Goal: Use online tool/utility: Utilize a website feature to perform a specific function

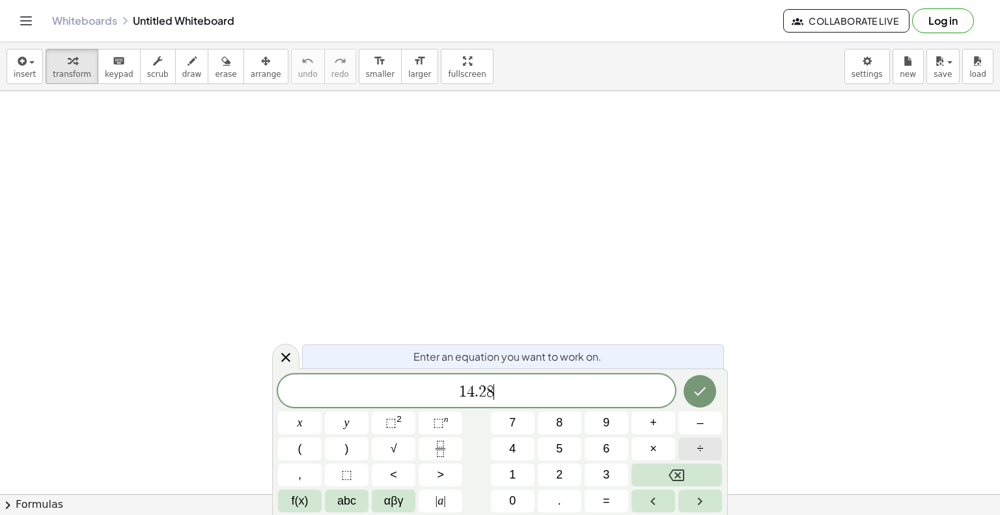
click at [698, 450] on span "÷" at bounding box center [700, 449] width 7 height 18
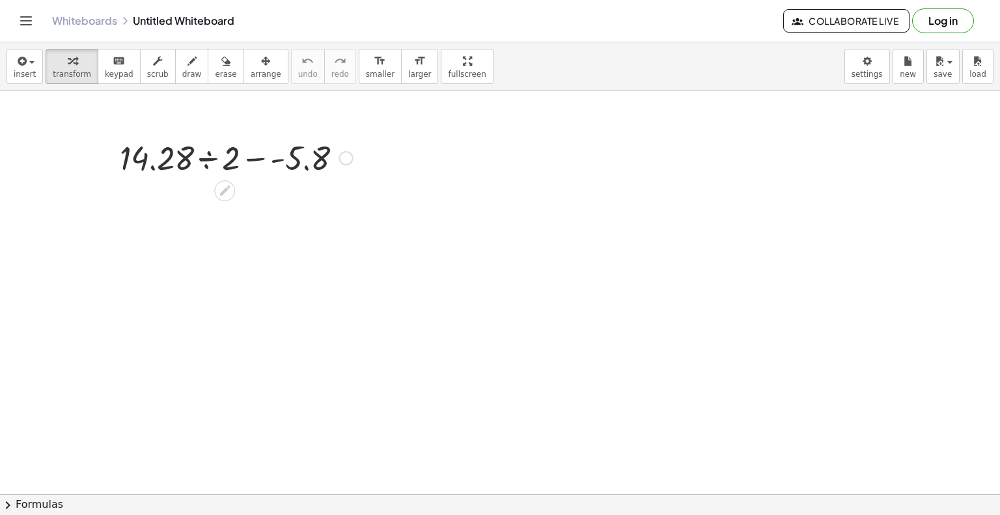
click at [207, 159] on div at bounding box center [236, 157] width 246 height 44
click at [221, 202] on div at bounding box center [236, 201] width 246 height 44
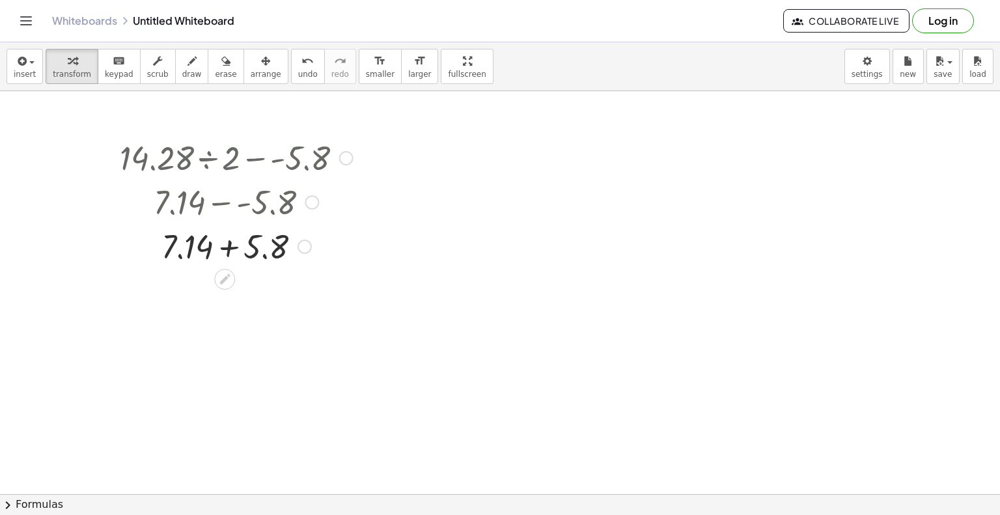
click at [230, 249] on div at bounding box center [236, 245] width 246 height 44
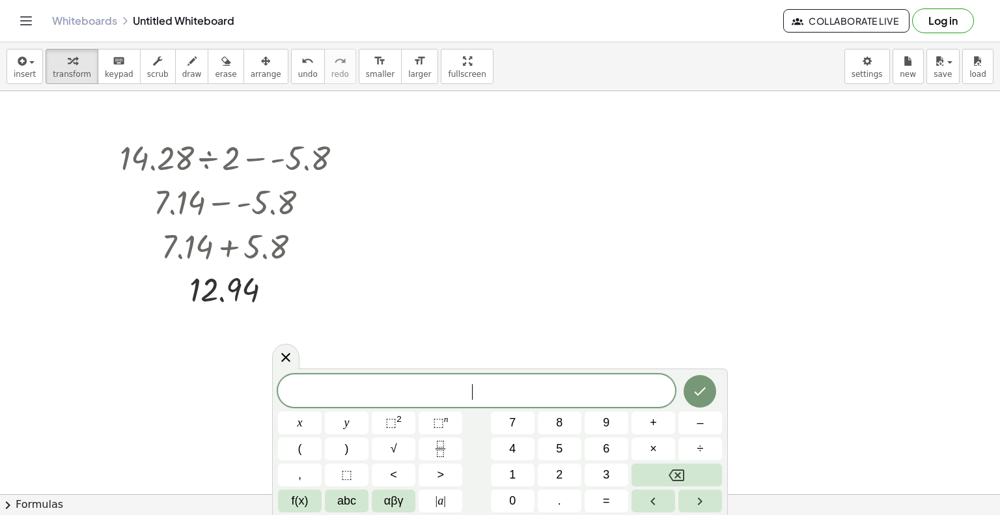
click at [526, 371] on div "​ x y ⬚ 2 ⬚ n 7 8 9 + – ( ) √ 4 5 6 × ÷ , ⬚ < > 1 2 3 f(x) abc αβγ | a | 0 . =" at bounding box center [500, 441] width 456 height 146
click at [525, 393] on span at bounding box center [476, 391] width 397 height 20
click at [448, 443] on icon "Fraction" at bounding box center [440, 449] width 16 height 16
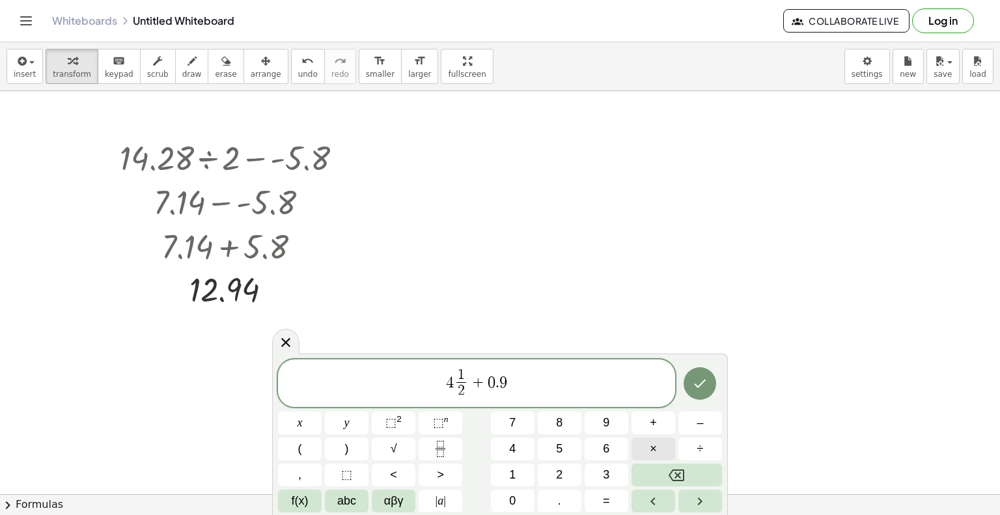
click at [657, 444] on button "×" at bounding box center [653, 448] width 44 height 23
click at [568, 449] on button "5" at bounding box center [560, 448] width 44 height 23
click at [703, 378] on icon "Done" at bounding box center [700, 384] width 16 height 16
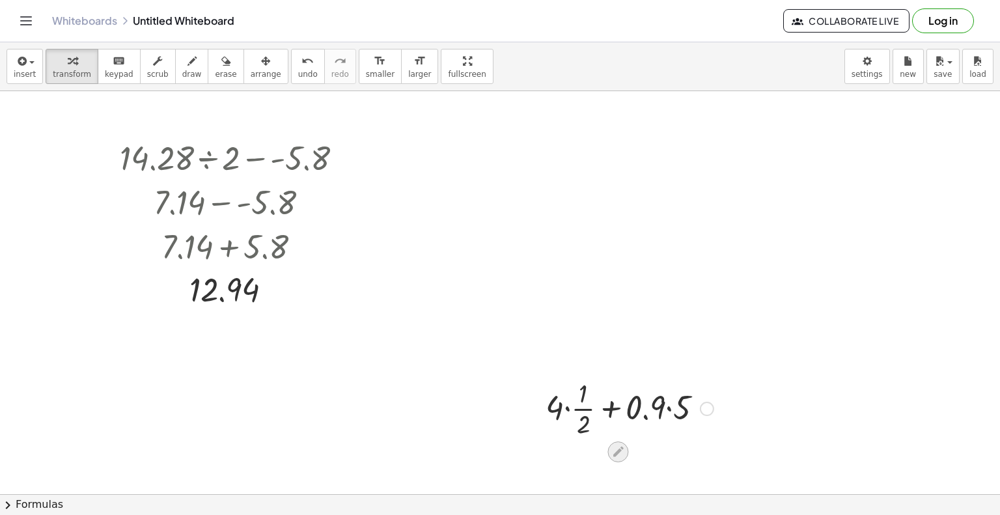
click at [617, 454] on icon at bounding box center [618, 452] width 14 height 14
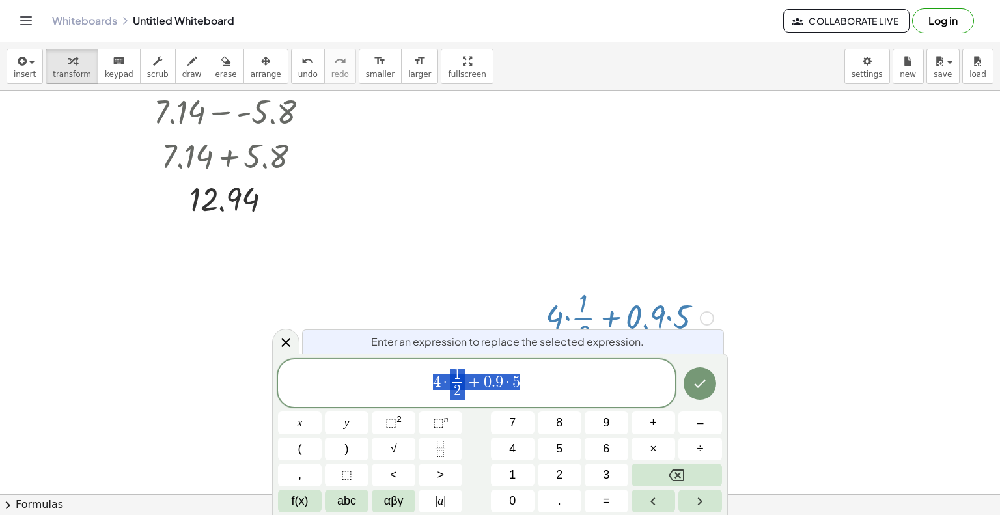
scroll to position [107, 0]
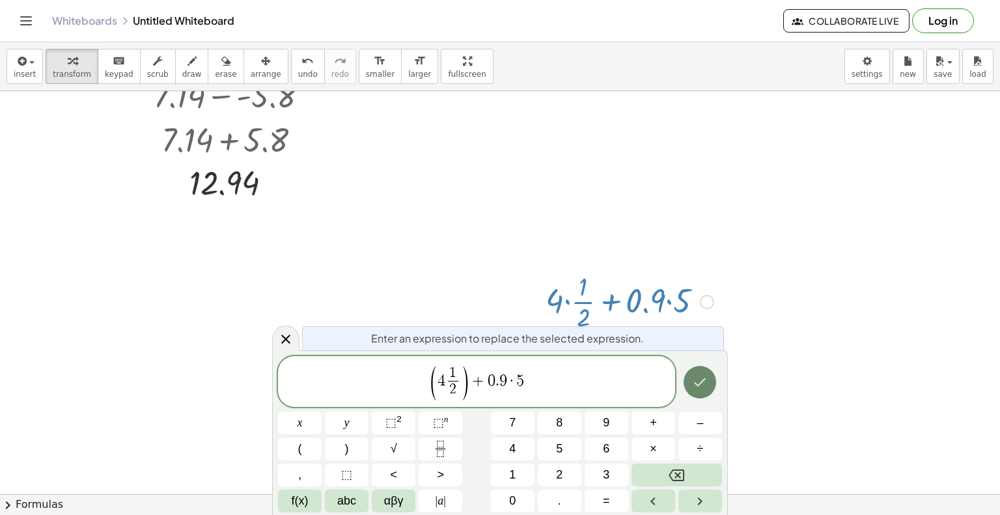
click at [700, 389] on icon "Done" at bounding box center [700, 382] width 16 height 16
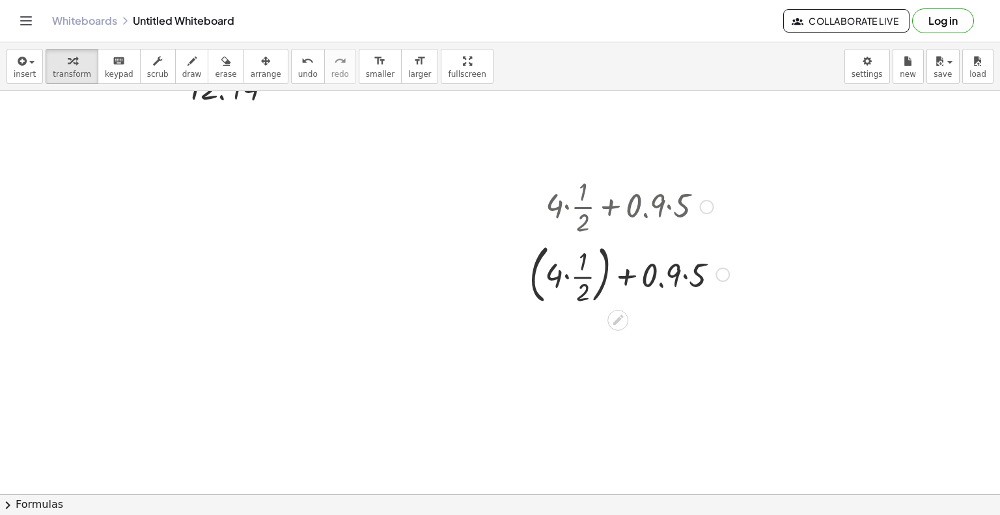
scroll to position [199, 0]
click at [685, 281] on div at bounding box center [629, 276] width 213 height 70
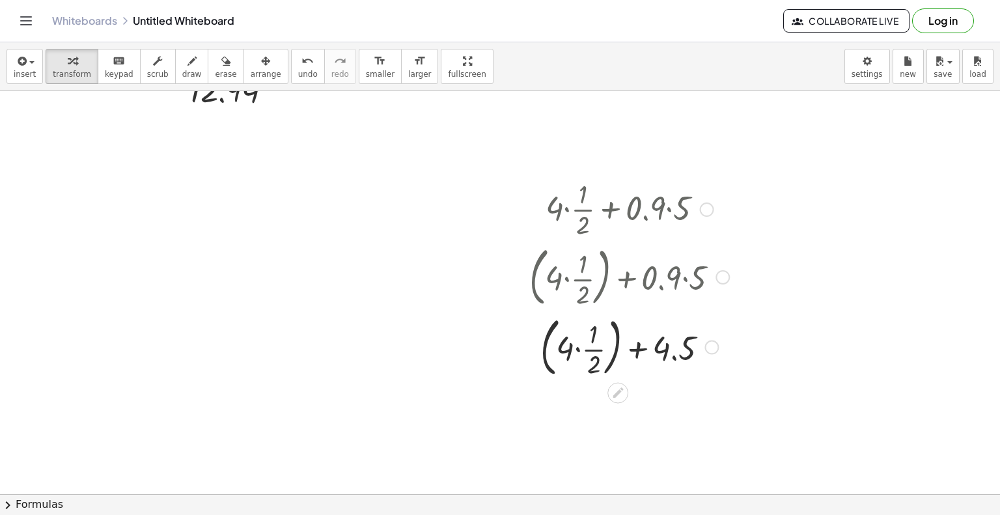
click at [637, 349] on div at bounding box center [629, 346] width 213 height 70
click at [618, 394] on icon at bounding box center [618, 393] width 14 height 14
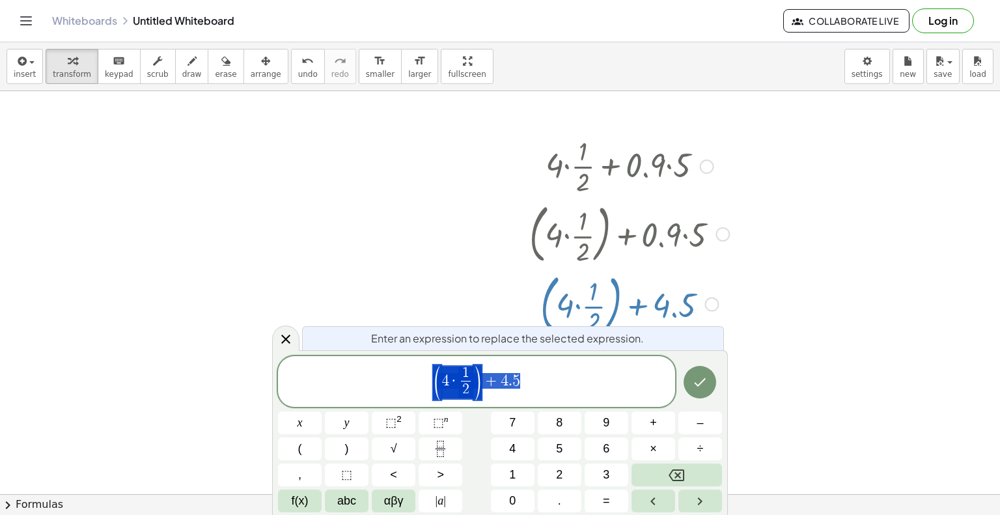
scroll to position [247, 0]
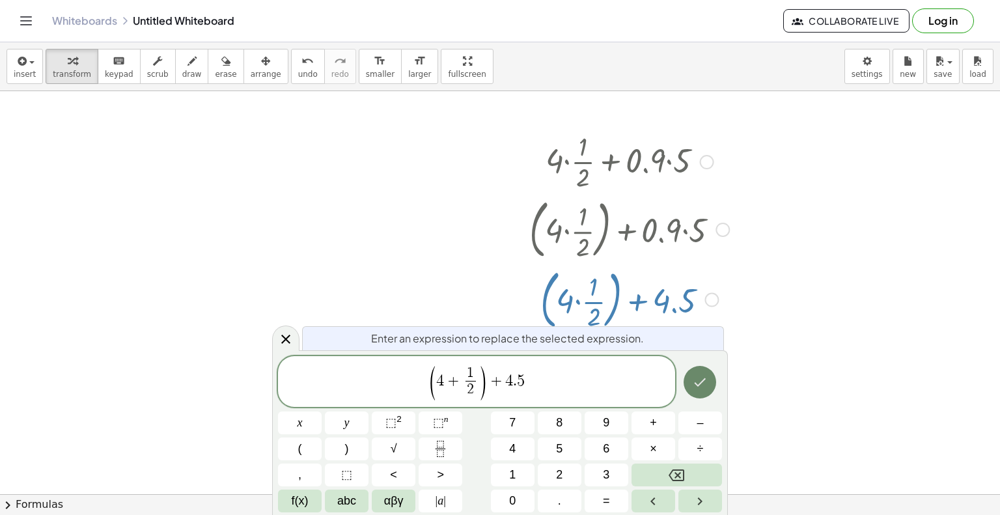
click at [700, 387] on icon "Done" at bounding box center [700, 382] width 16 height 16
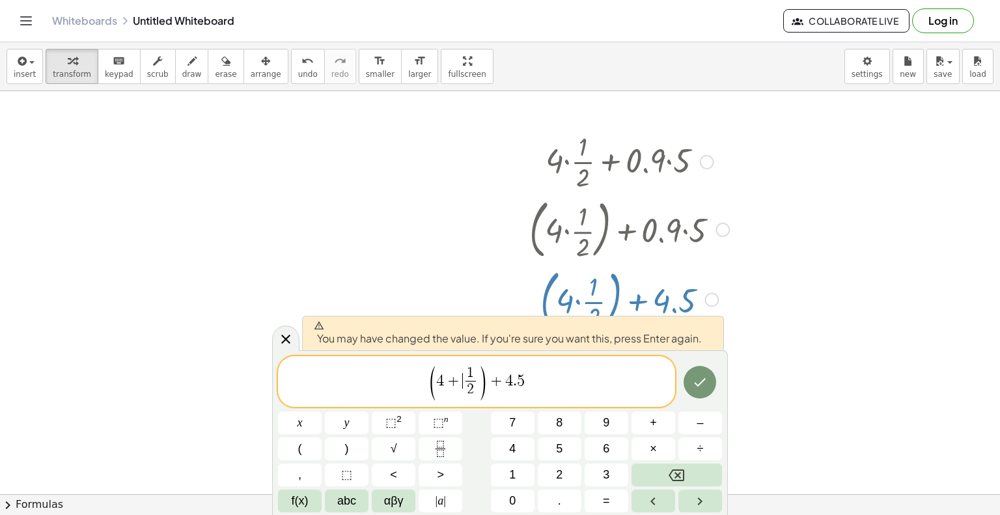
click at [540, 391] on span "( 4 + ​ 1 2 ​ ) + 4 . 5" at bounding box center [476, 382] width 397 height 37
click at [700, 394] on button "Done" at bounding box center [699, 382] width 33 height 33
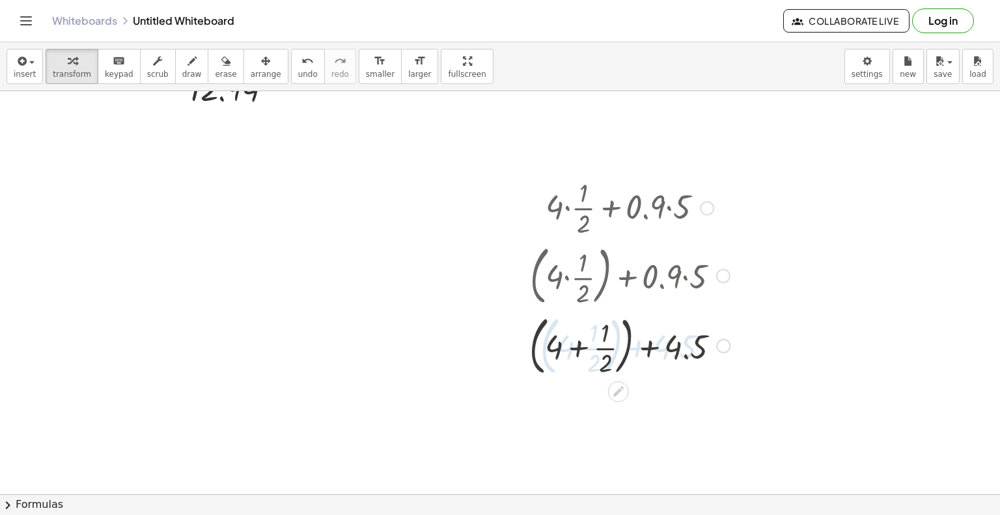
scroll to position [199, 0]
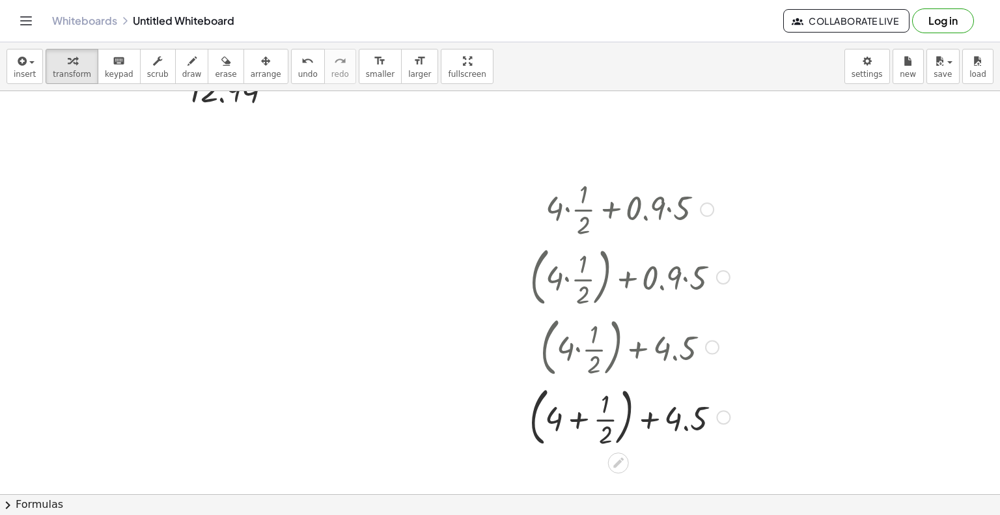
click at [580, 418] on div at bounding box center [629, 416] width 213 height 70
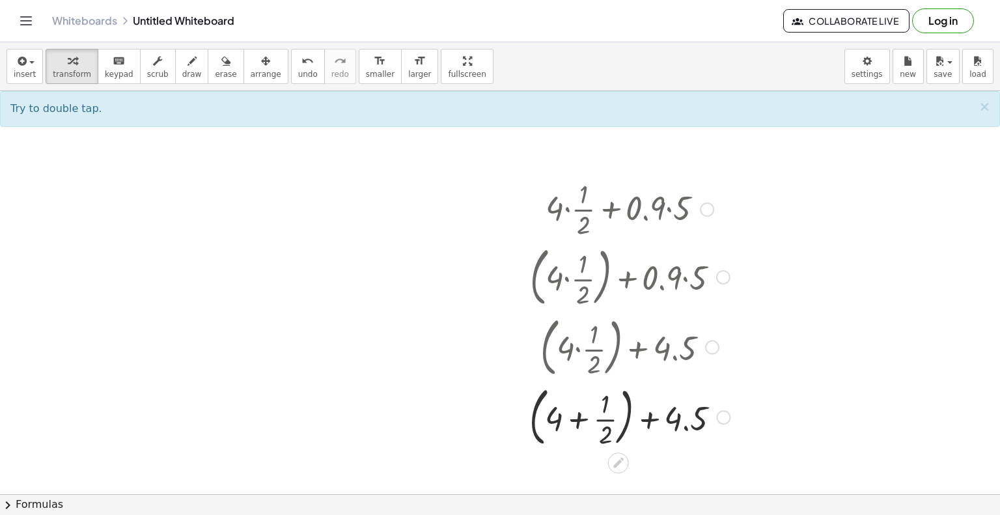
click at [580, 419] on div at bounding box center [629, 416] width 213 height 70
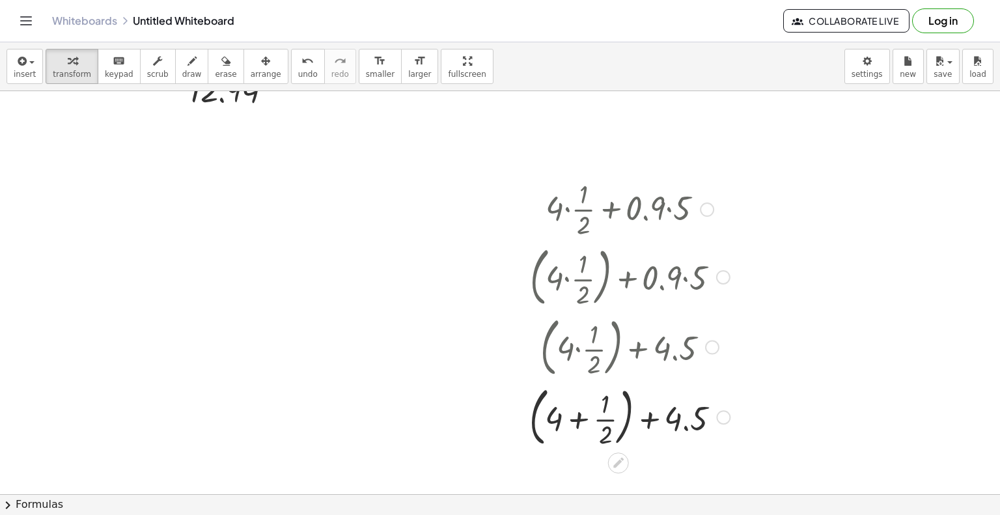
click at [580, 419] on div at bounding box center [629, 416] width 213 height 70
click at [609, 419] on div at bounding box center [629, 416] width 213 height 70
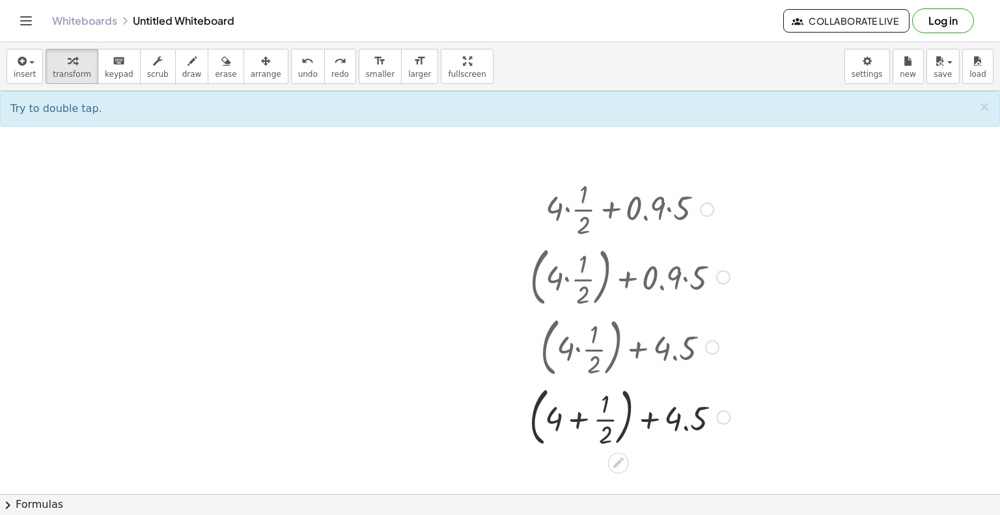
click at [609, 421] on div at bounding box center [629, 416] width 213 height 70
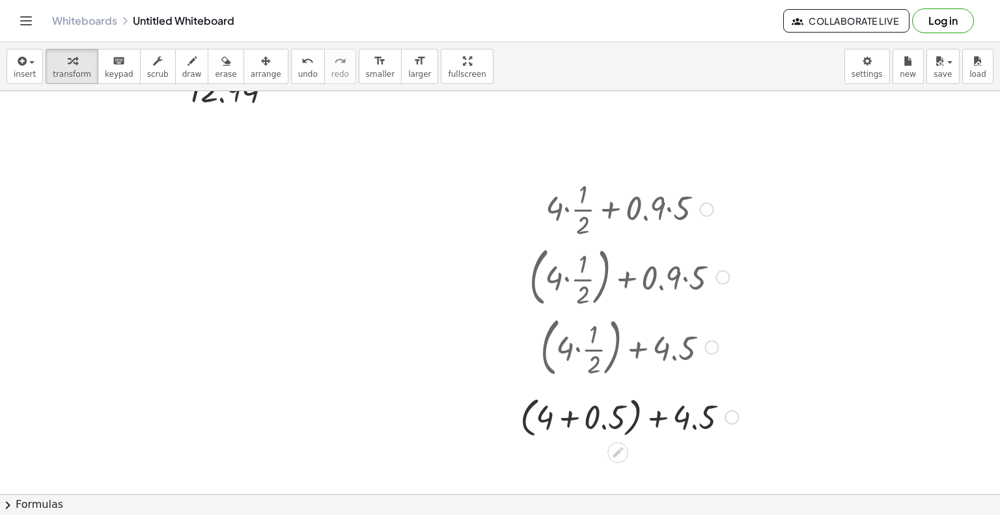
click at [571, 419] on div at bounding box center [629, 415] width 231 height 49
click at [621, 465] on div at bounding box center [629, 463] width 231 height 44
